Goal: Task Accomplishment & Management: Use online tool/utility

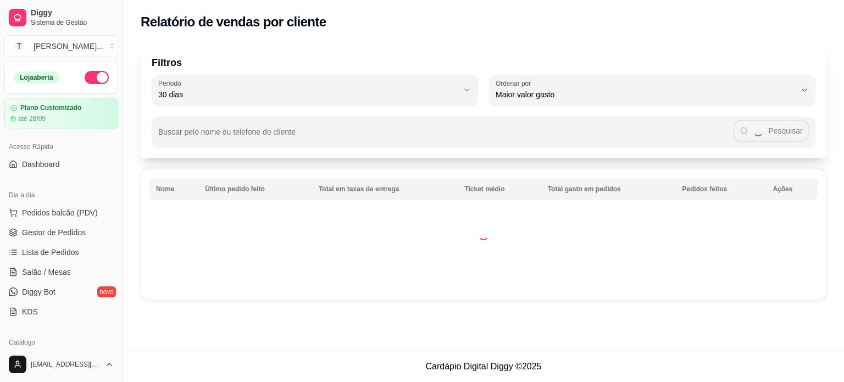
select select "30"
select select "HIGHEST_TOTAL_SPENT_WITH_ORDERS"
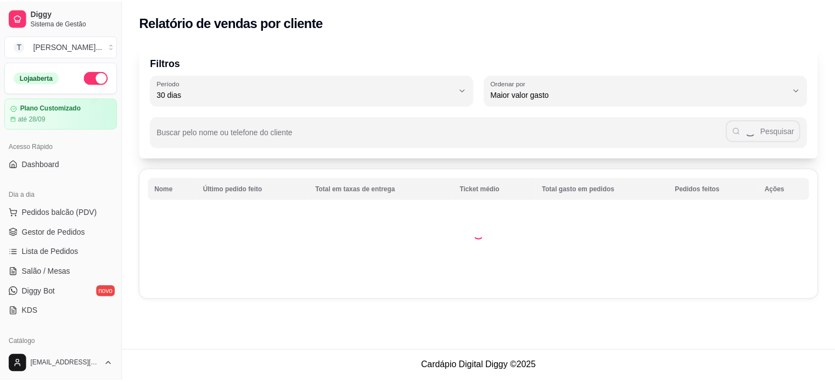
scroll to position [165, 0]
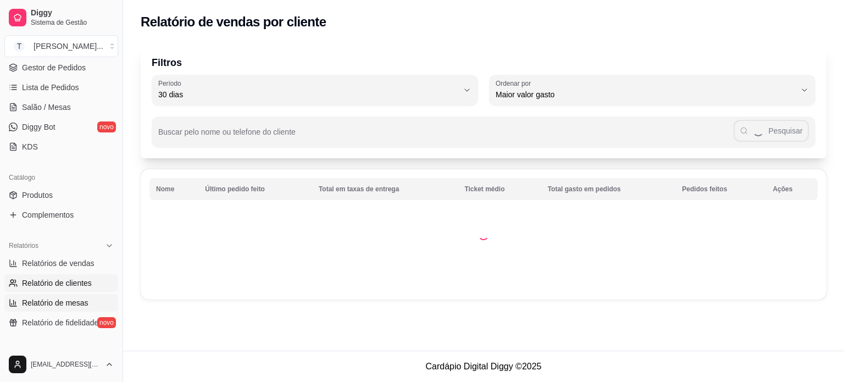
click at [59, 303] on span "Relatório de mesas" at bounding box center [55, 302] width 66 height 11
select select "TOTAL_OF_ORDERS"
select select "7"
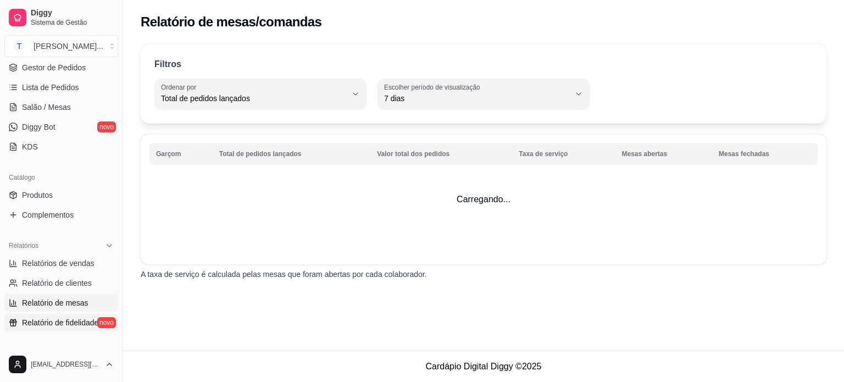
click at [59, 321] on span "Relatório de fidelidade" at bounding box center [60, 322] width 76 height 11
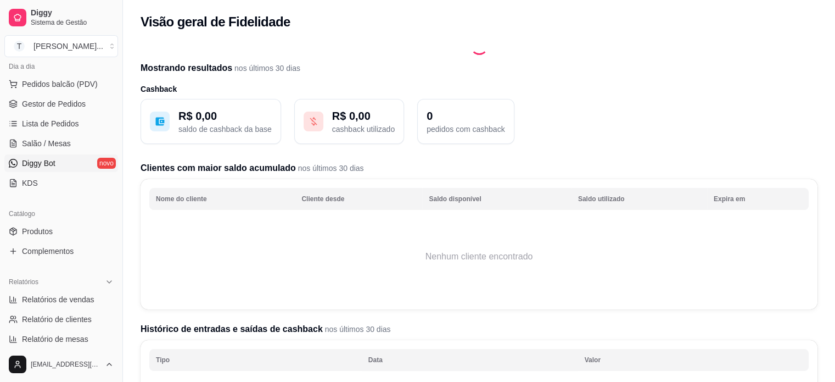
scroll to position [110, 0]
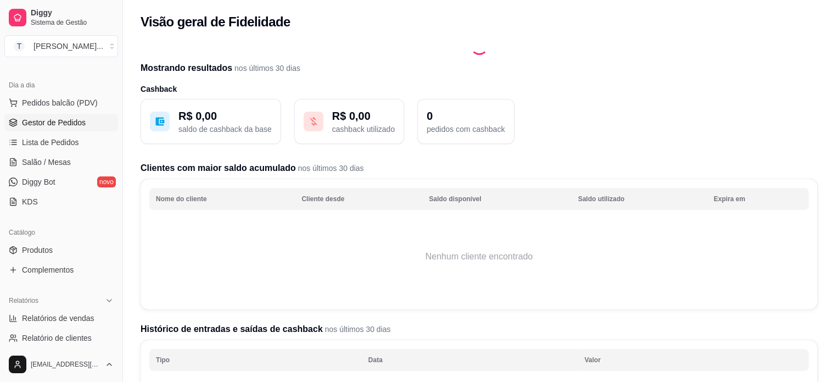
click at [53, 123] on span "Gestor de Pedidos" at bounding box center [54, 122] width 64 height 11
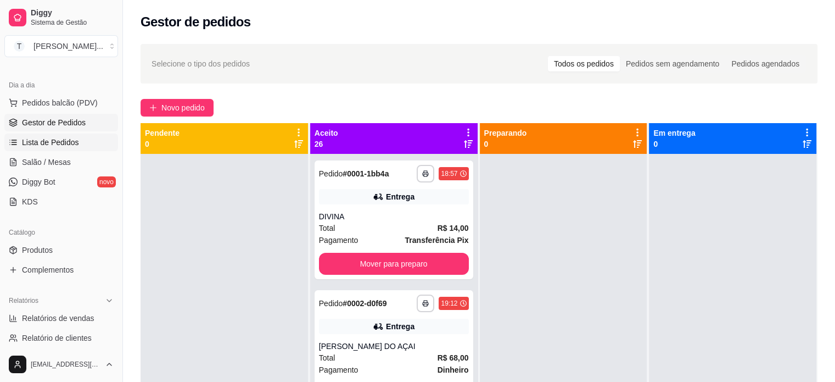
click at [49, 144] on span "Lista de Pedidos" at bounding box center [50, 142] width 57 height 11
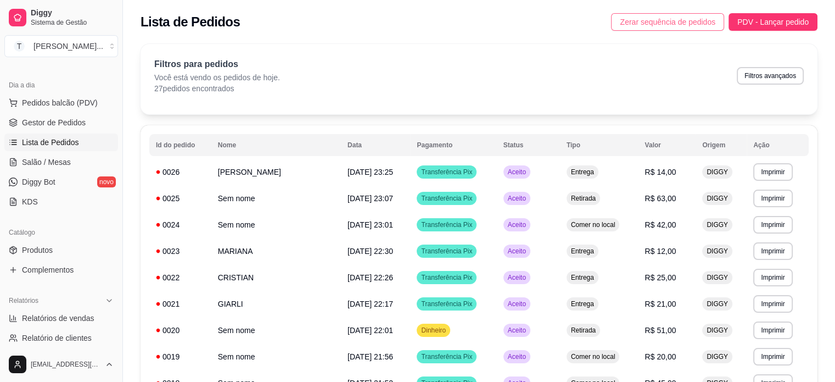
drag, startPoint x: 703, startPoint y: 22, endPoint x: 685, endPoint y: 40, distance: 25.6
click at [702, 23] on span "Zerar sequência de pedidos" at bounding box center [668, 22] width 96 height 12
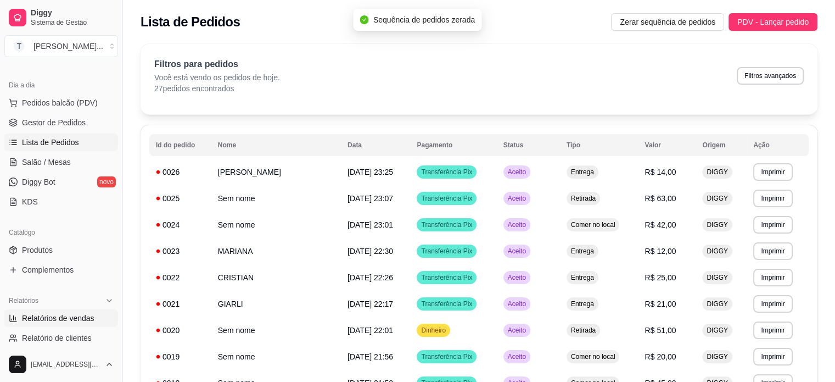
click at [64, 320] on span "Relatórios de vendas" at bounding box center [58, 317] width 72 height 11
select select "ALL"
select select "0"
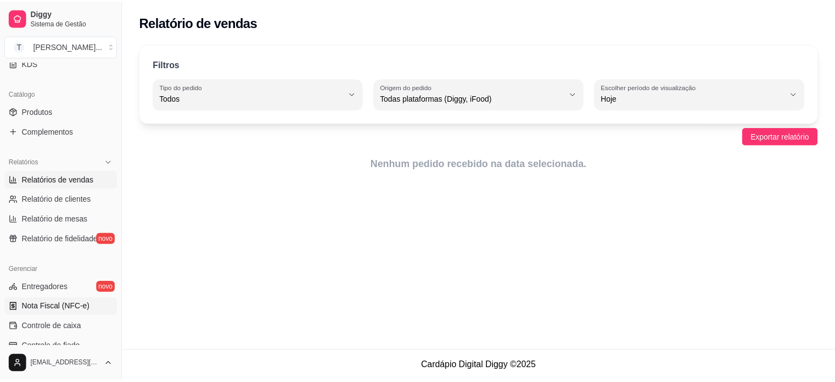
scroll to position [275, 0]
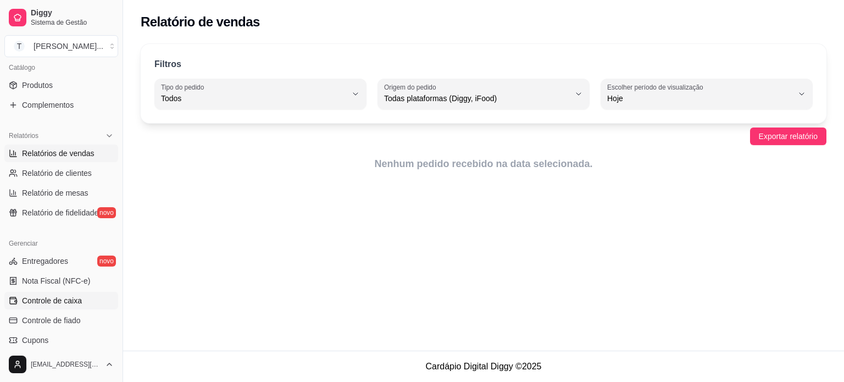
click at [69, 298] on span "Controle de caixa" at bounding box center [52, 300] width 60 height 11
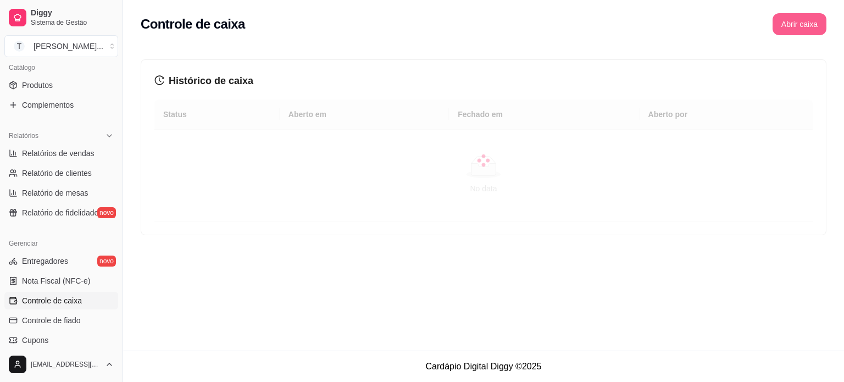
click at [799, 28] on button "Abrir caixa" at bounding box center [799, 24] width 54 height 22
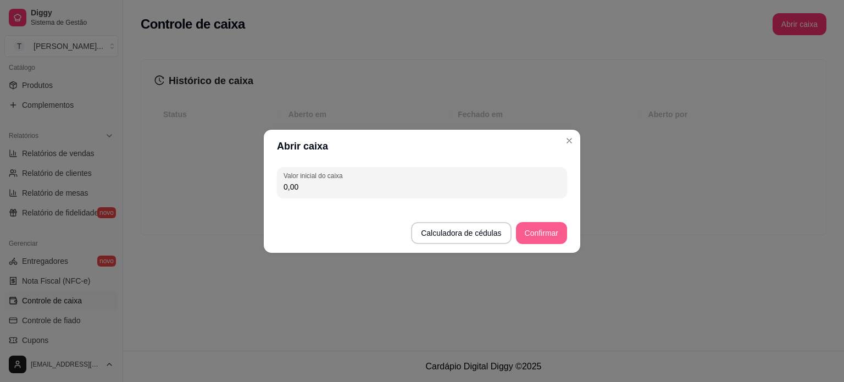
click at [542, 234] on button "Confirmar" at bounding box center [541, 233] width 51 height 22
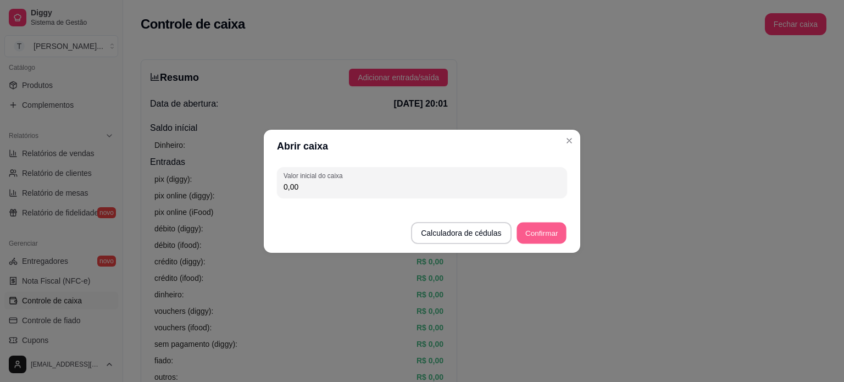
click at [548, 236] on button "Confirmar" at bounding box center [541, 232] width 50 height 21
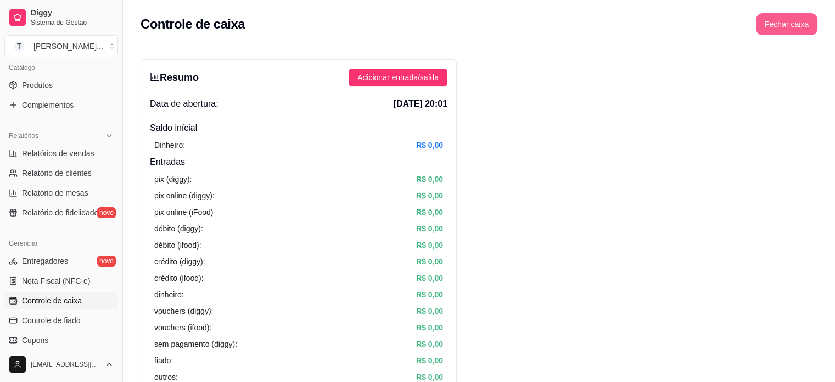
click at [791, 25] on button "Fechar caixa" at bounding box center [787, 24] width 62 height 22
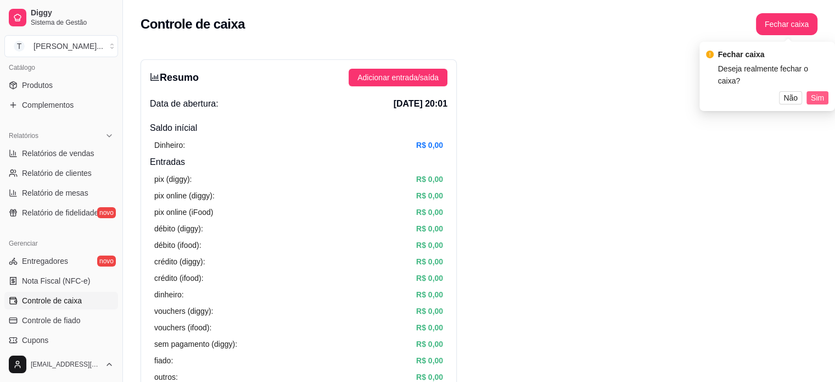
click at [814, 96] on span "Sim" at bounding box center [817, 98] width 13 height 12
